Goal: Information Seeking & Learning: Learn about a topic

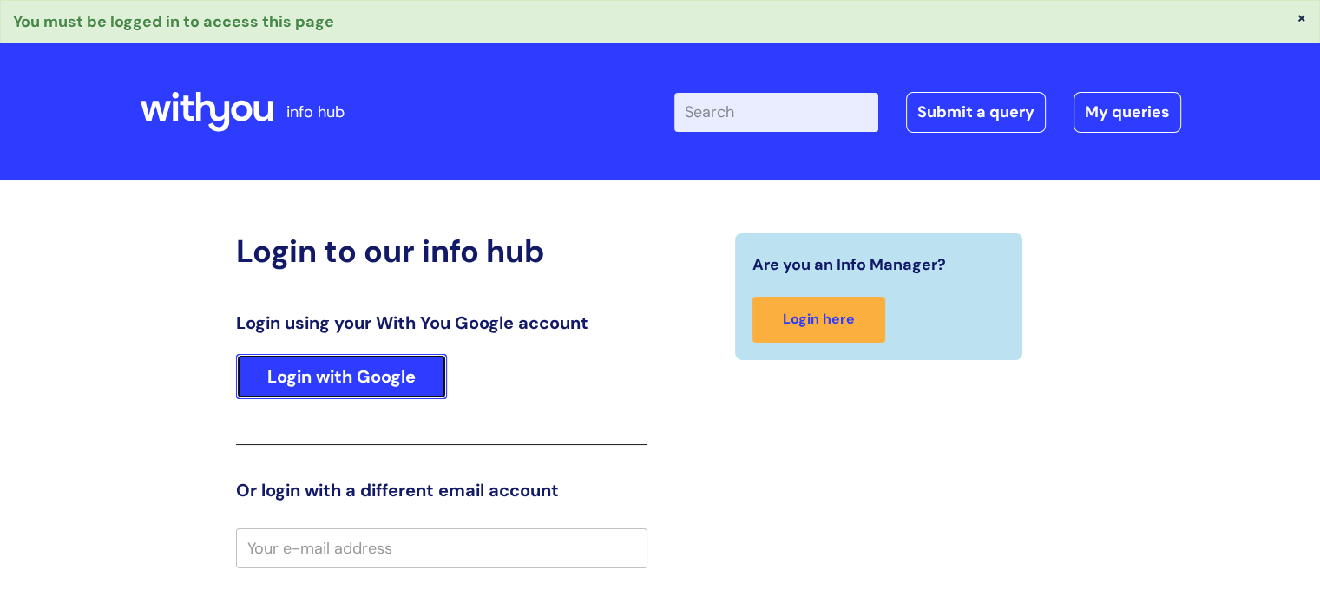
click at [288, 368] on link "Login with Google" at bounding box center [341, 376] width 211 height 45
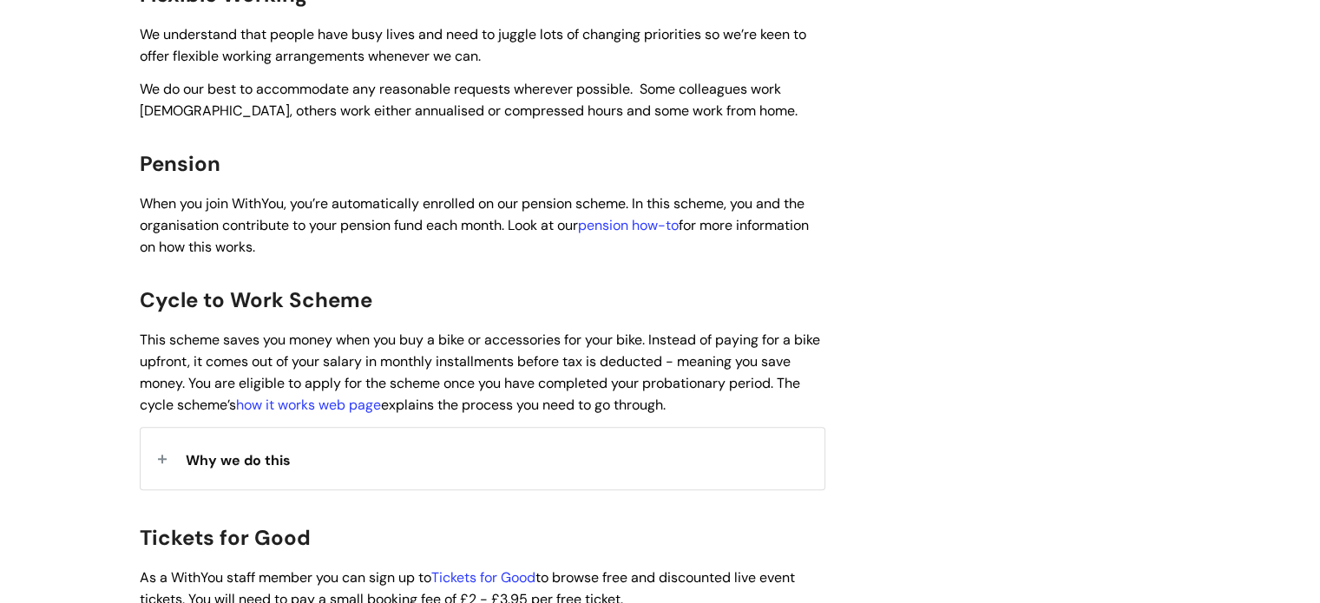
scroll to position [1259, 0]
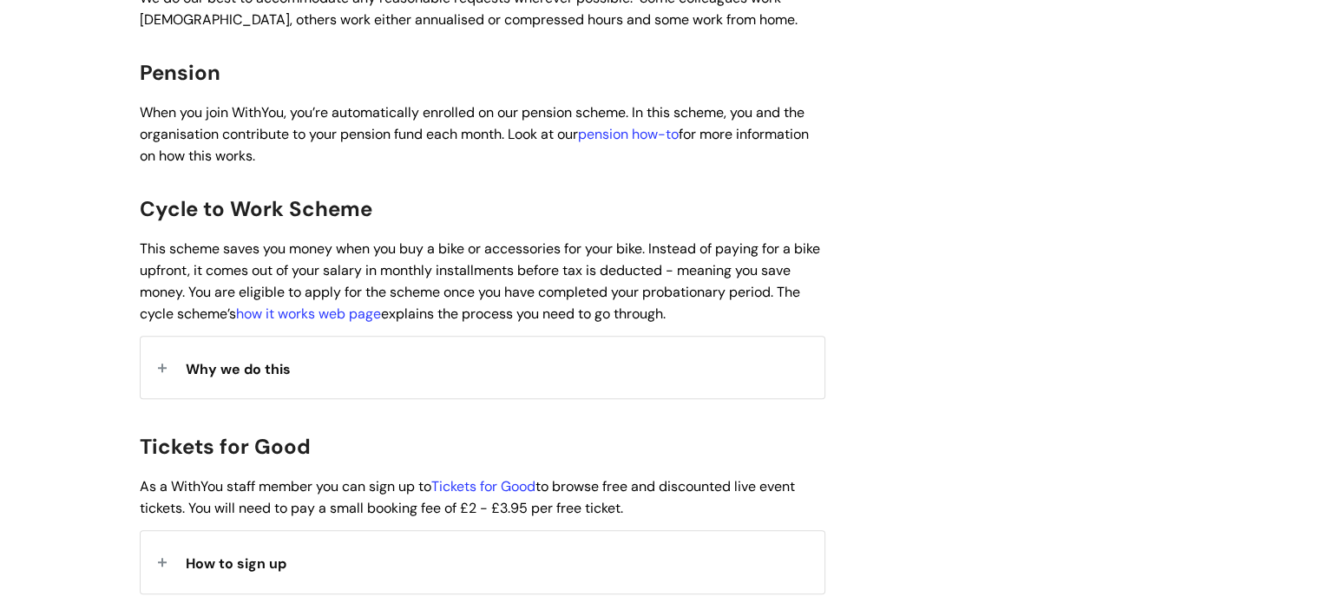
click at [213, 360] on span "Why we do this" at bounding box center [238, 369] width 105 height 18
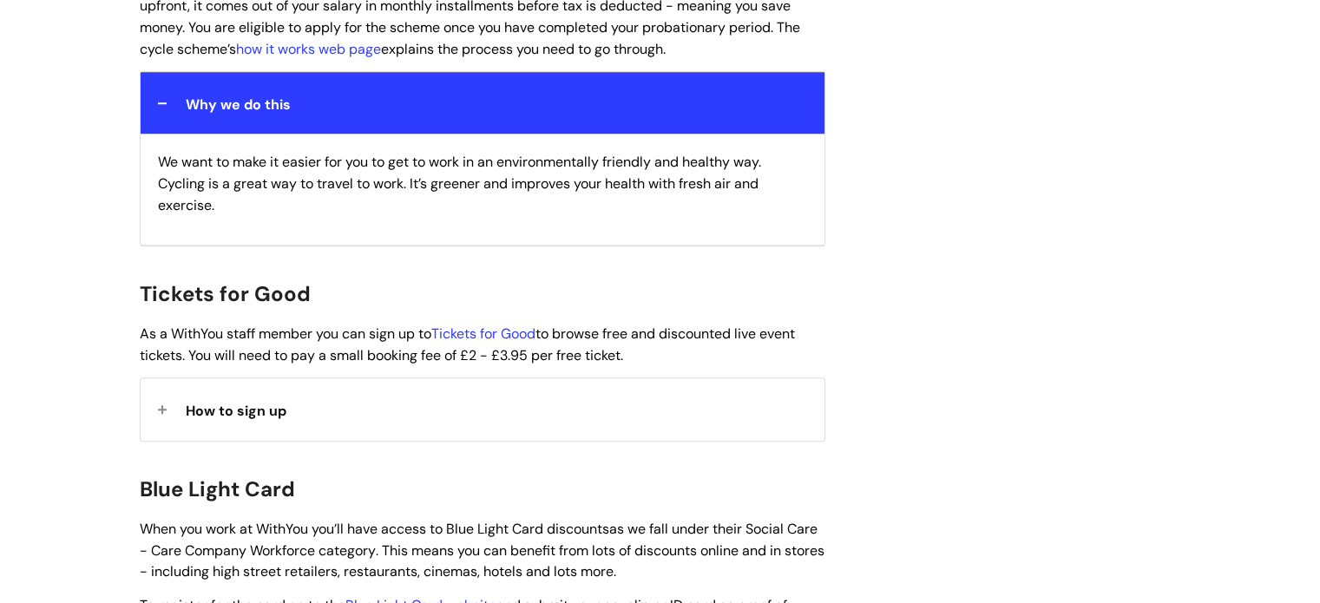
scroll to position [1525, 0]
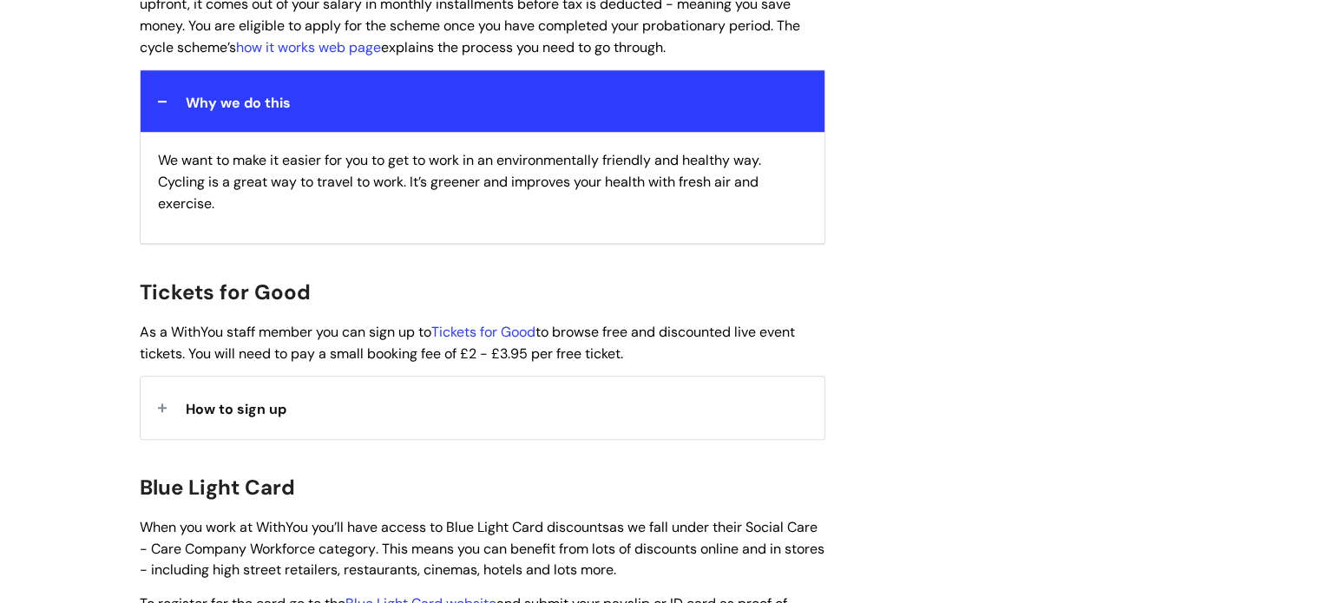
click at [226, 400] on span "How to sign up" at bounding box center [236, 409] width 101 height 18
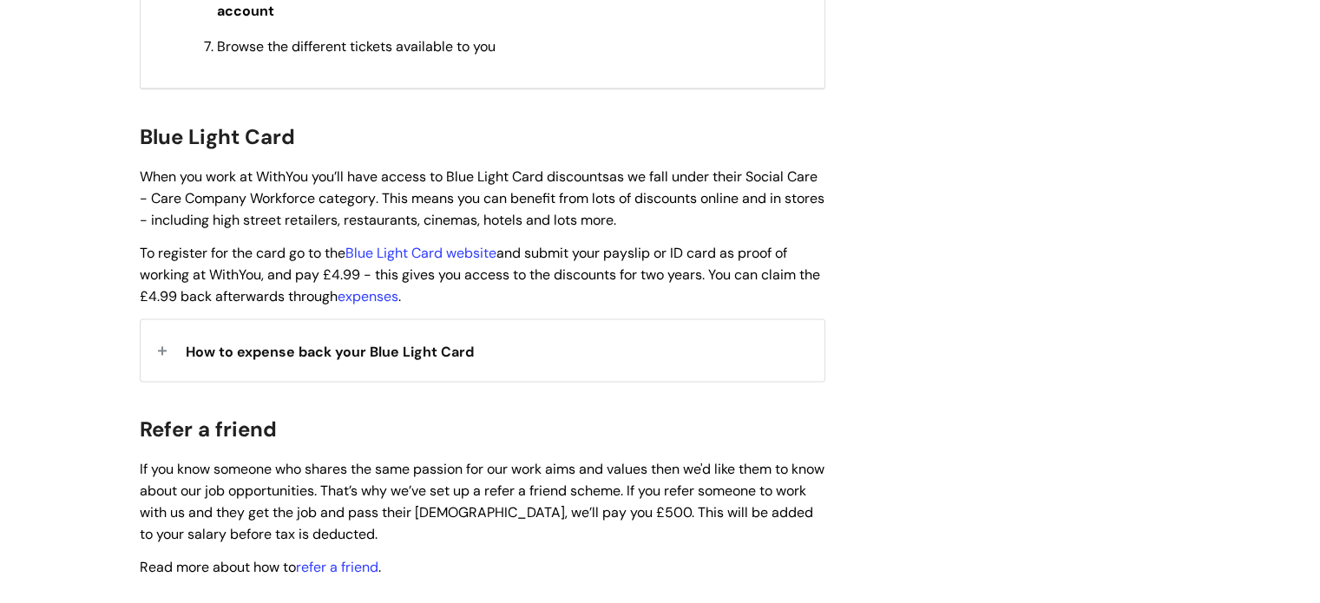
scroll to position [2187, 0]
click at [235, 343] on span "How to expense back your Blue Light Card" at bounding box center [330, 352] width 288 height 18
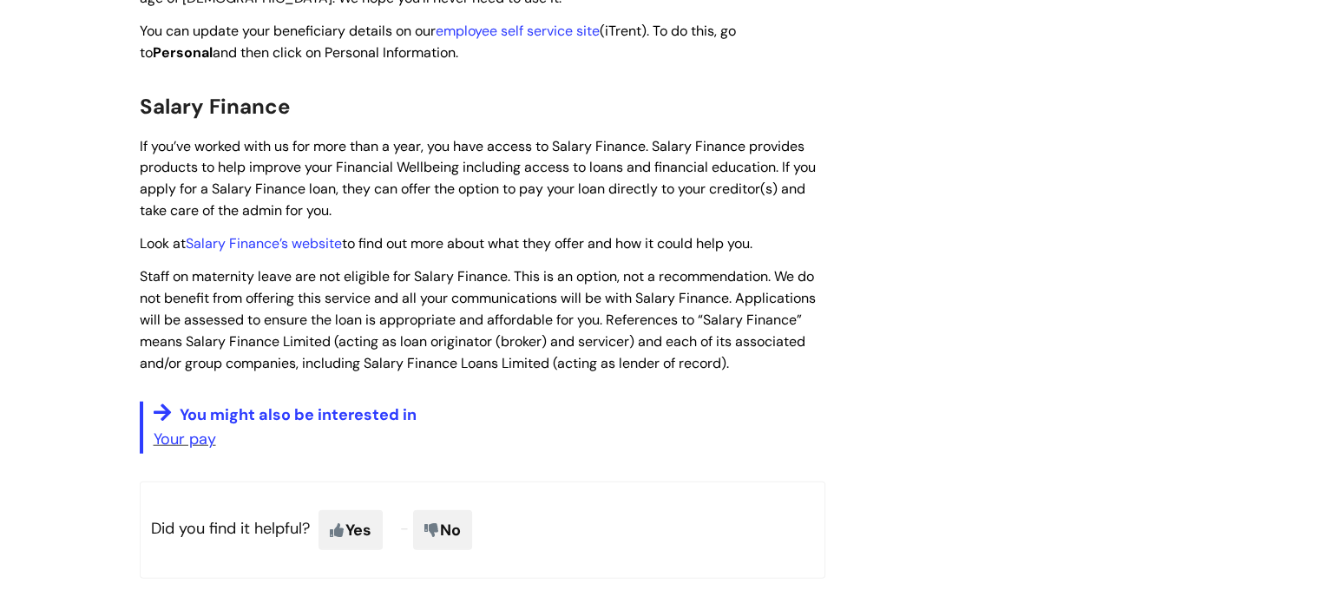
scroll to position [4227, 0]
